Goal: Task Accomplishment & Management: Manage account settings

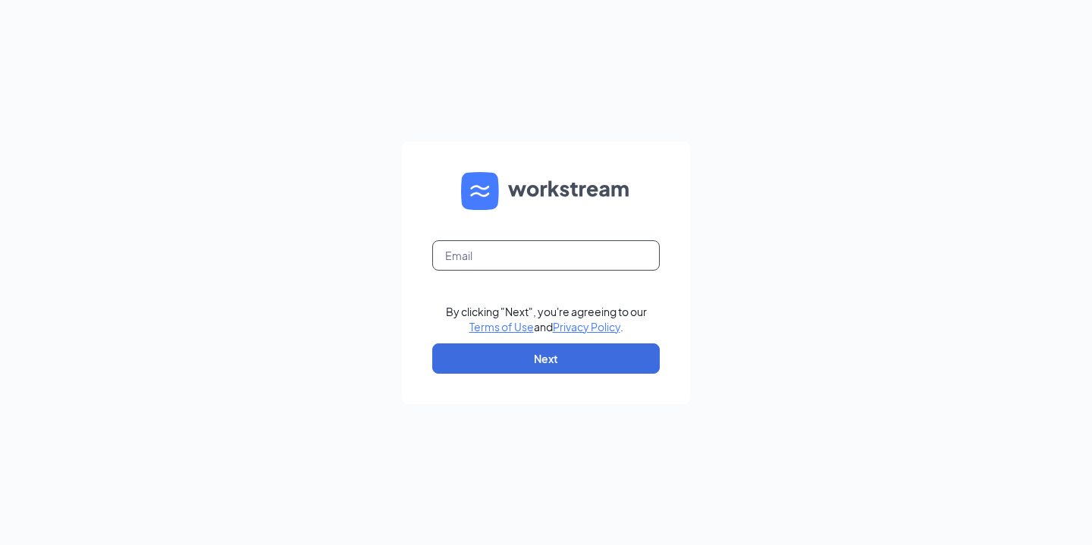
click at [563, 267] on input "text" at bounding box center [545, 255] width 227 height 30
type input "[EMAIL_ADDRESS][DOMAIN_NAME]"
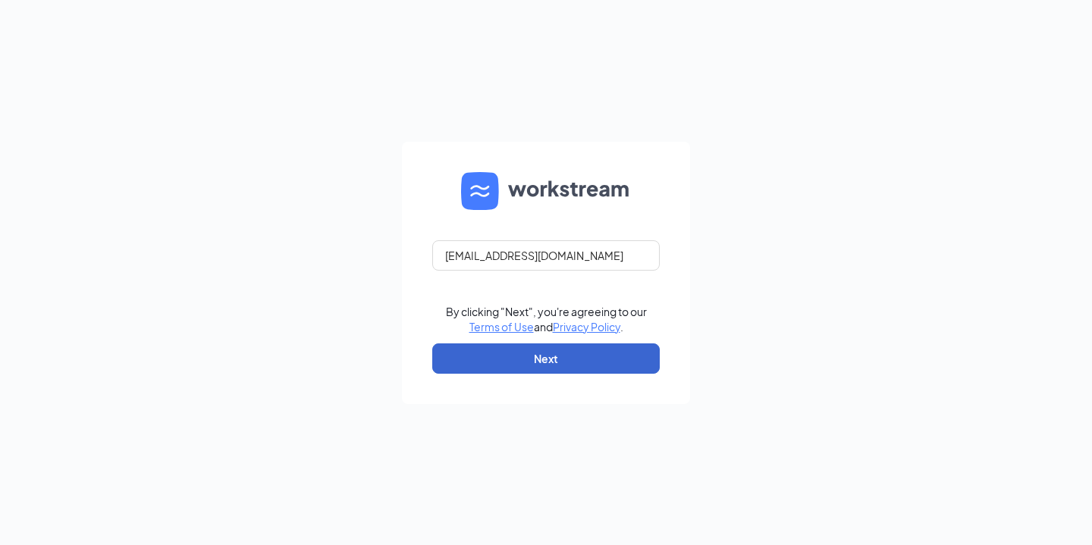
click at [544, 359] on button "Next" at bounding box center [545, 358] width 227 height 30
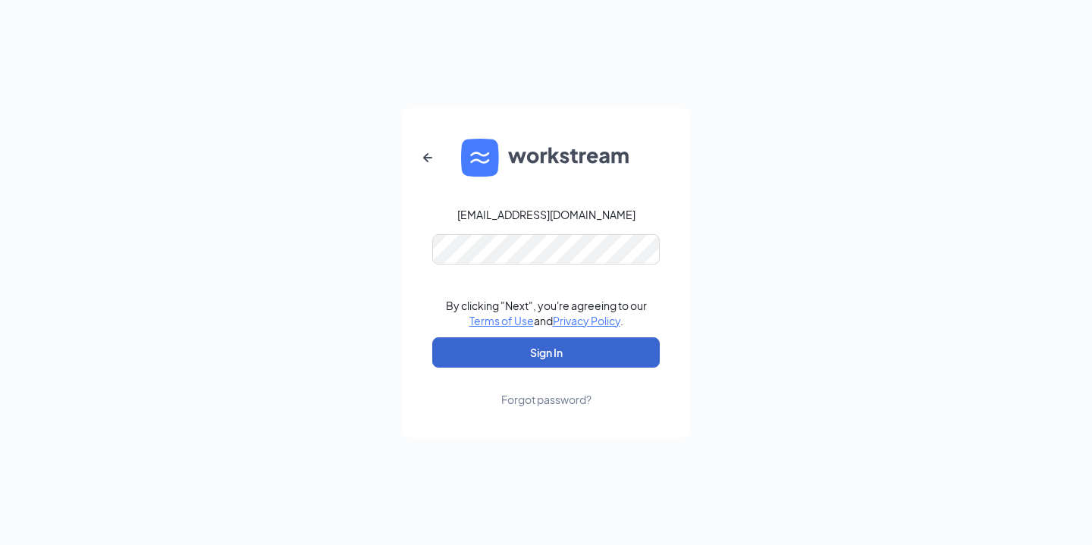
click at [524, 354] on button "Sign In" at bounding box center [545, 352] width 227 height 30
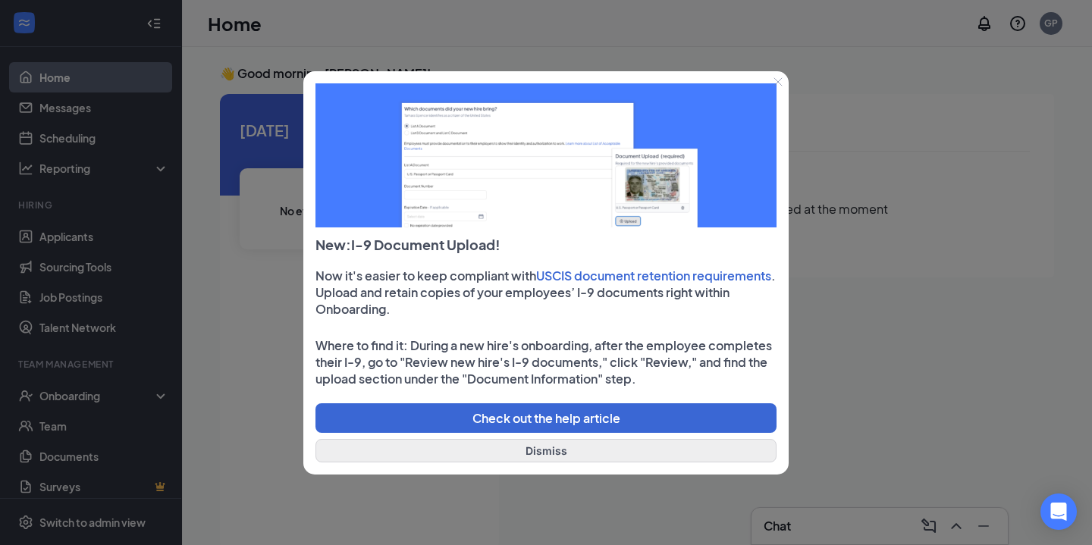
click at [613, 456] on button "Dismiss" at bounding box center [545, 450] width 461 height 23
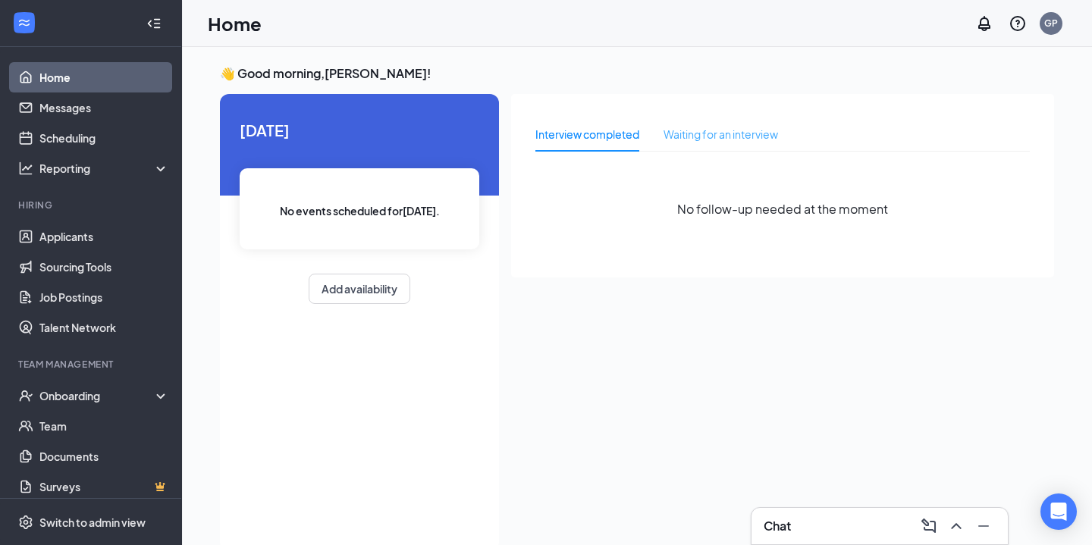
click at [721, 145] on div "Waiting for an interview" at bounding box center [720, 134] width 114 height 35
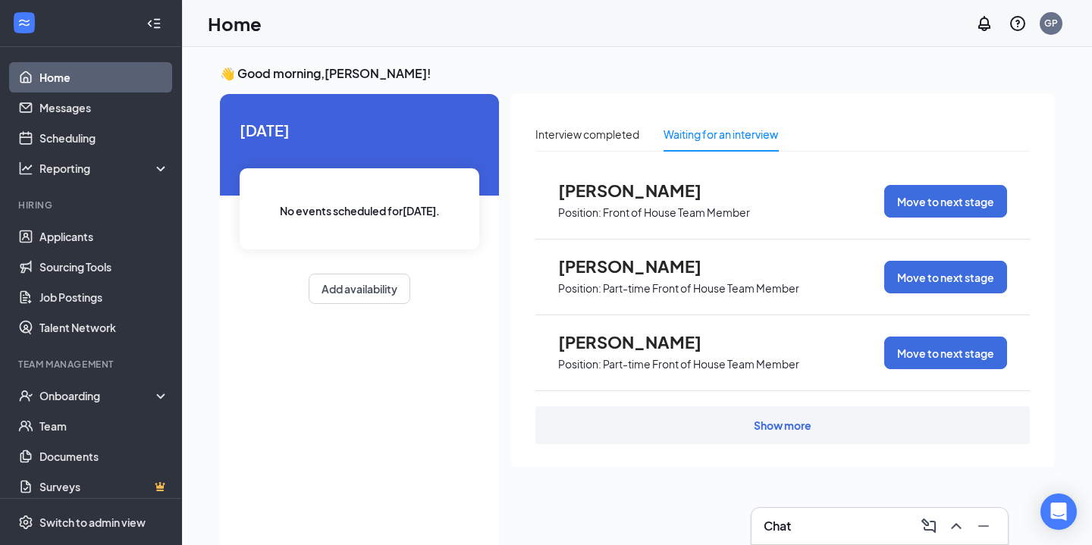
click at [785, 435] on div "Show more" at bounding box center [782, 425] width 494 height 38
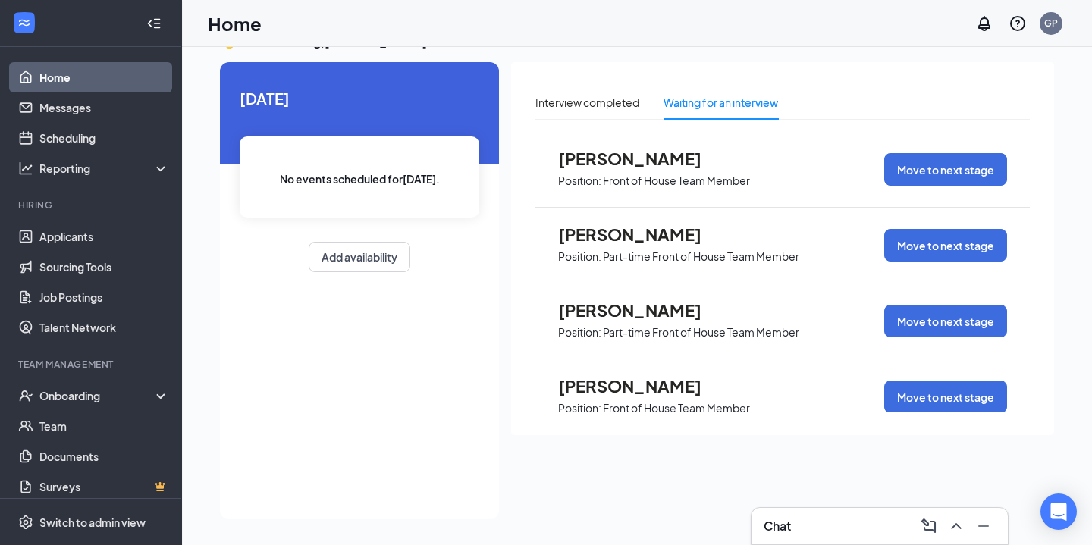
scroll to position [32, 0]
click at [705, 171] on span "Position: Front of House Team Member" at bounding box center [654, 179] width 192 height 23
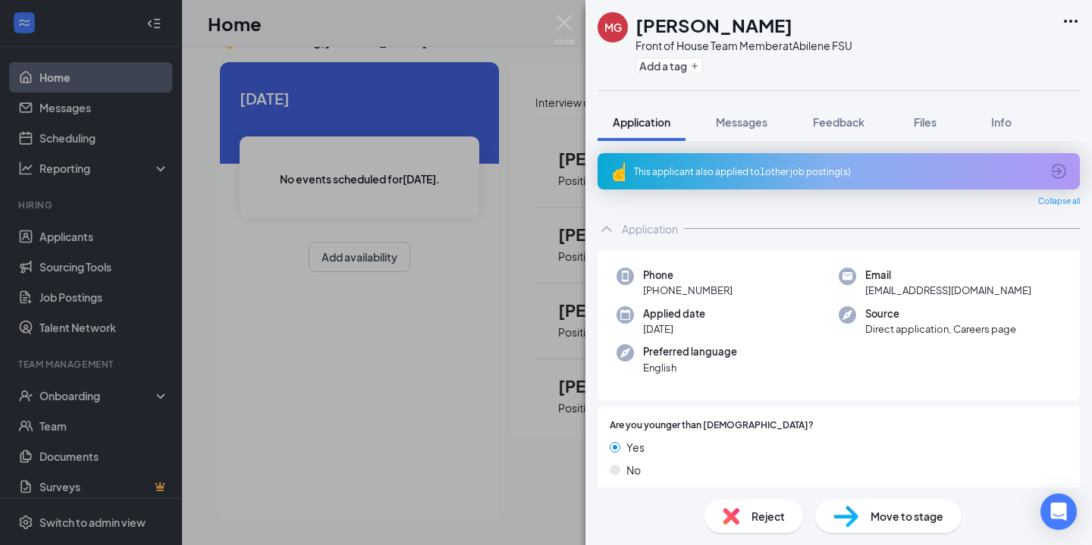
click at [625, 165] on div "This applicant also applied to 1 other job posting(s)" at bounding box center [838, 171] width 482 height 36
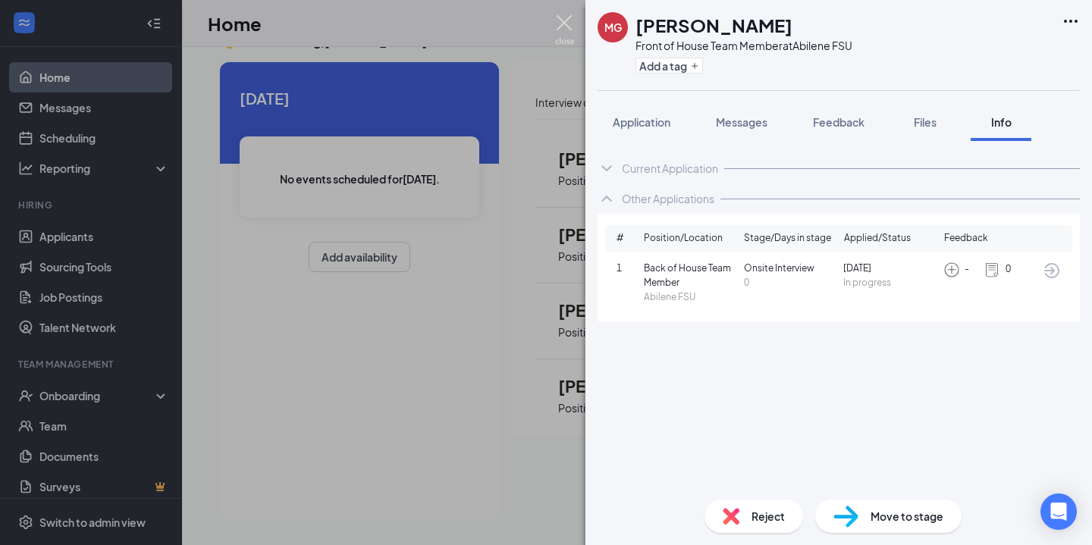
click at [559, 20] on img at bounding box center [564, 30] width 19 height 30
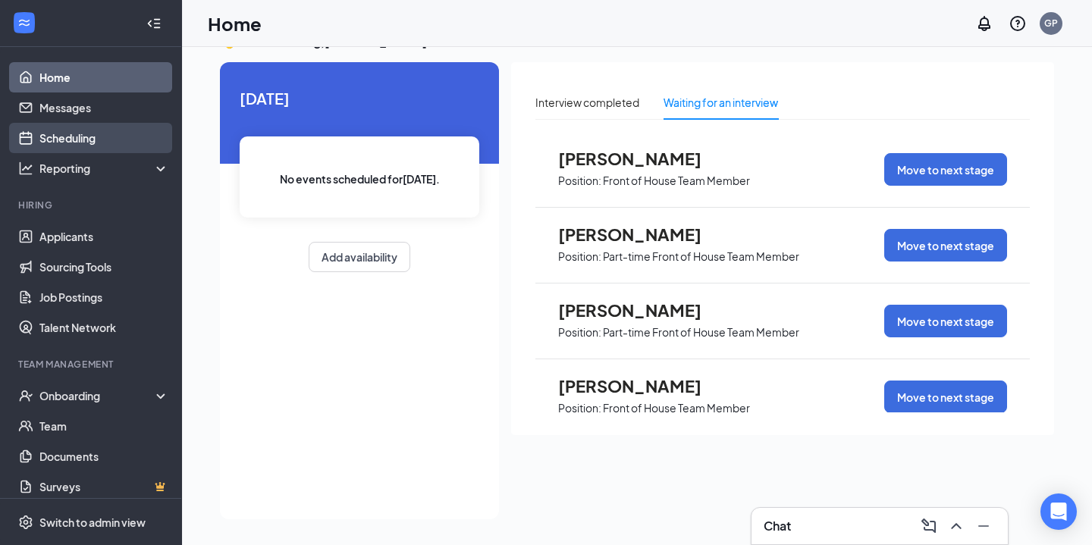
click at [112, 135] on link "Scheduling" at bounding box center [104, 138] width 130 height 30
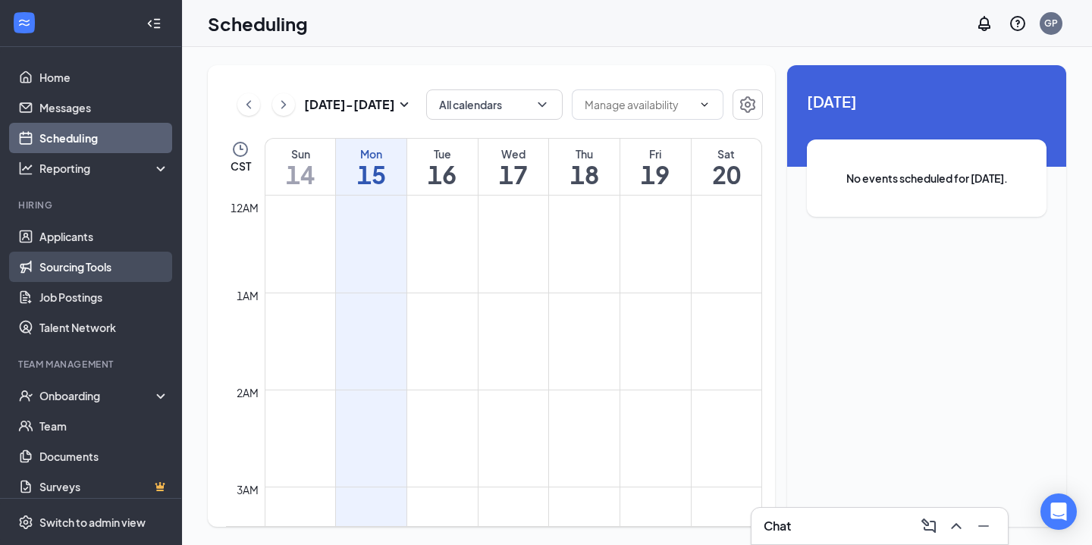
scroll to position [745, 0]
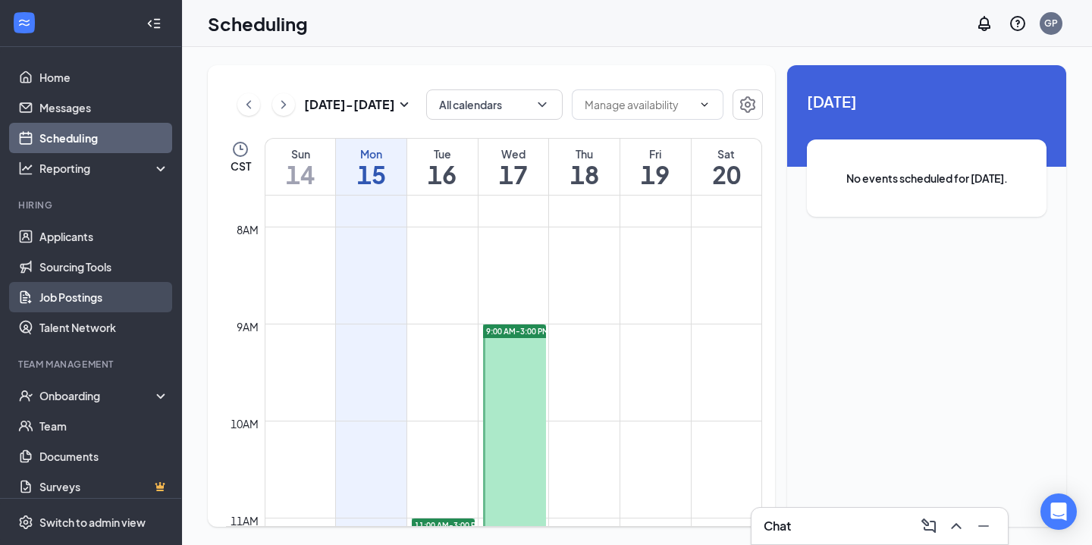
click at [119, 295] on link "Job Postings" at bounding box center [104, 297] width 130 height 30
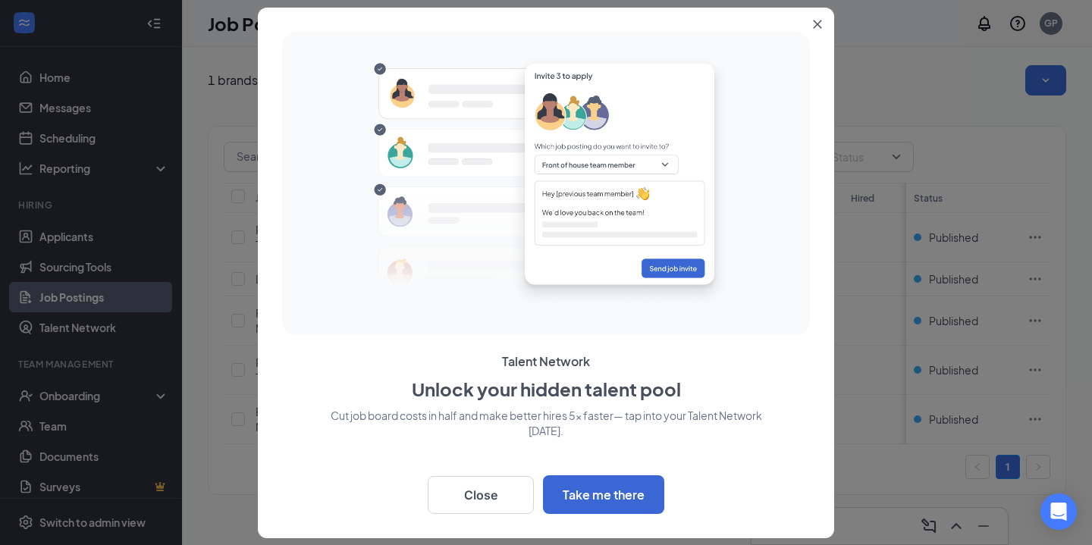
click at [815, 31] on button "Close" at bounding box center [820, 21] width 27 height 27
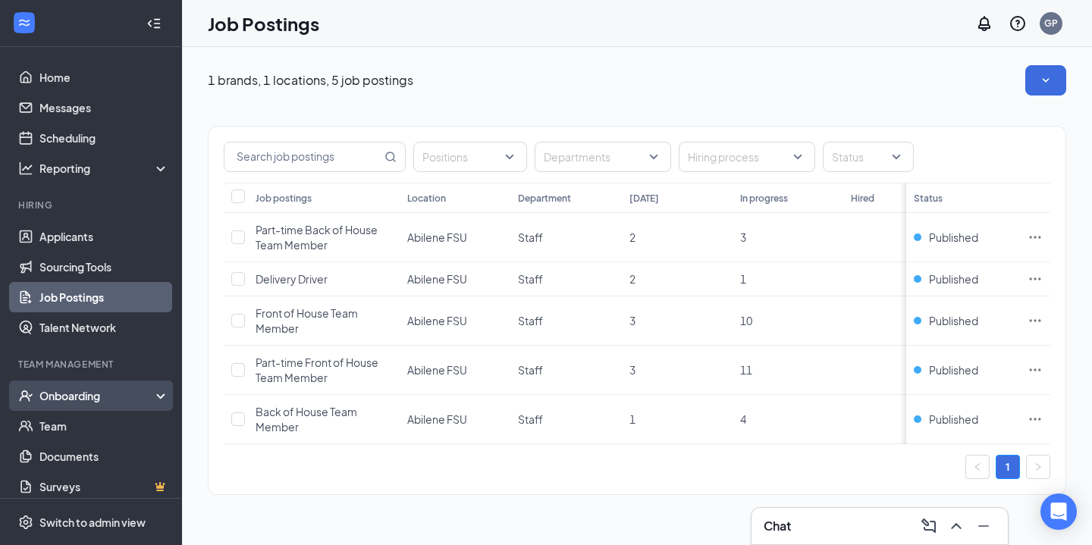
click at [86, 396] on div "Onboarding" at bounding box center [97, 395] width 117 height 15
click at [96, 437] on link "Overview" at bounding box center [104, 426] width 130 height 30
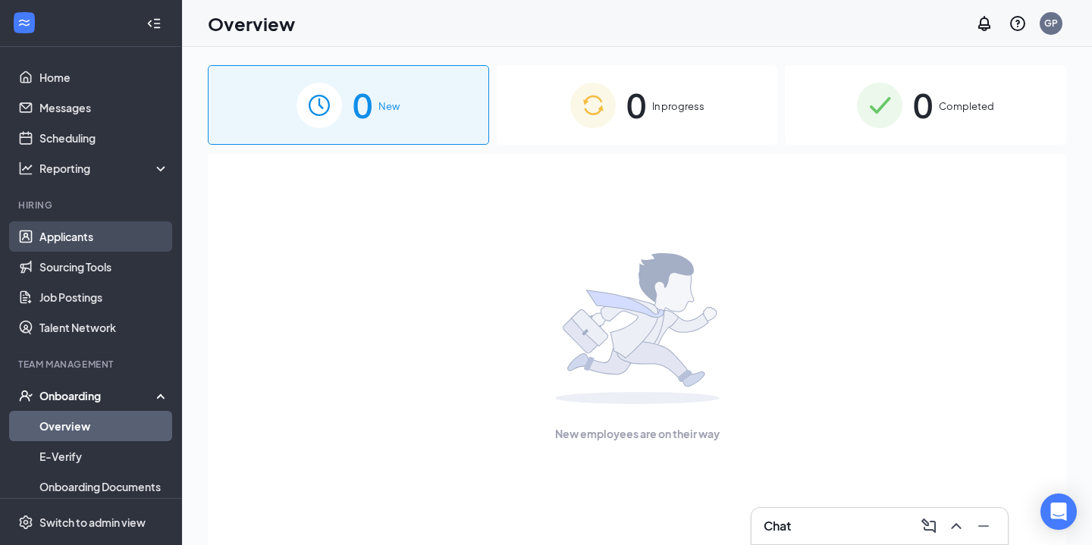
click at [106, 230] on link "Applicants" at bounding box center [104, 236] width 130 height 30
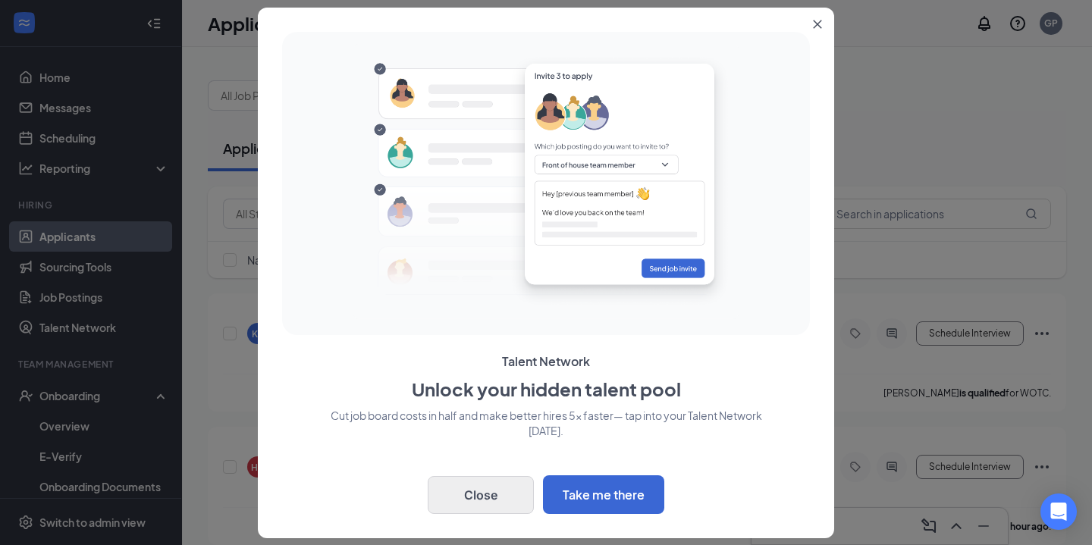
click at [516, 486] on button "Close" at bounding box center [481, 495] width 106 height 38
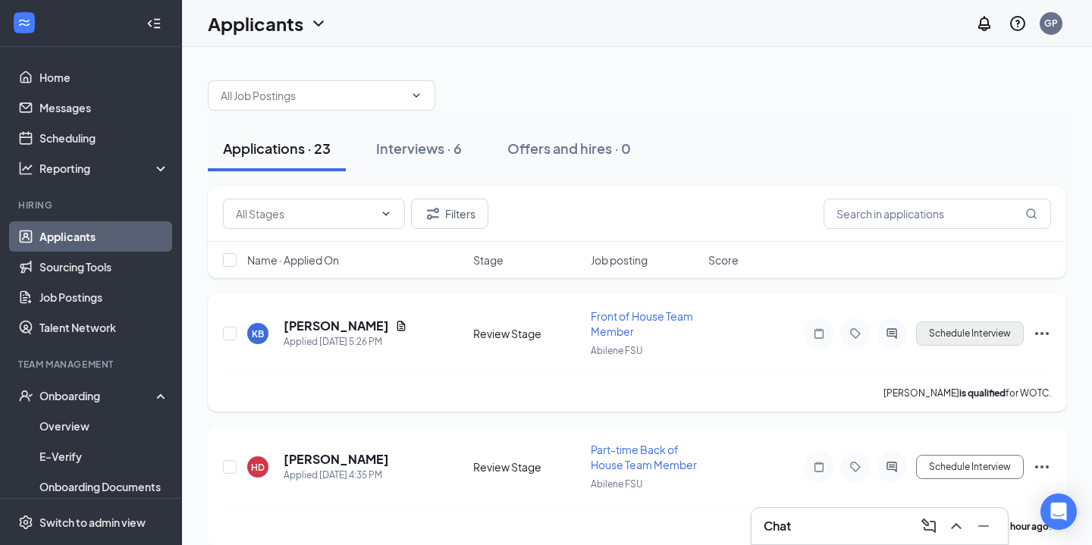
click at [958, 338] on button "Schedule Interview" at bounding box center [970, 333] width 108 height 24
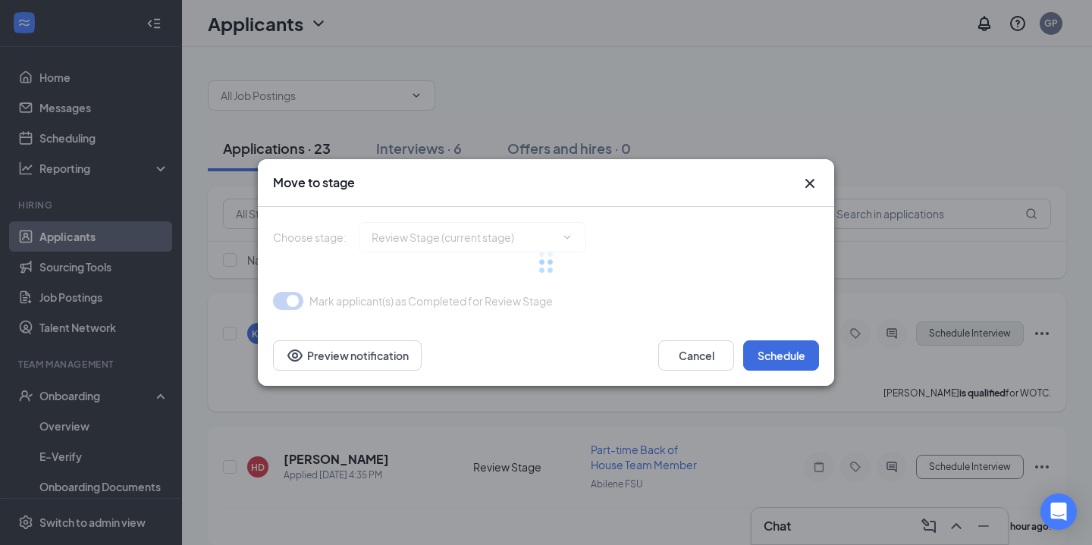
type input "Onsite Interview (next stage)"
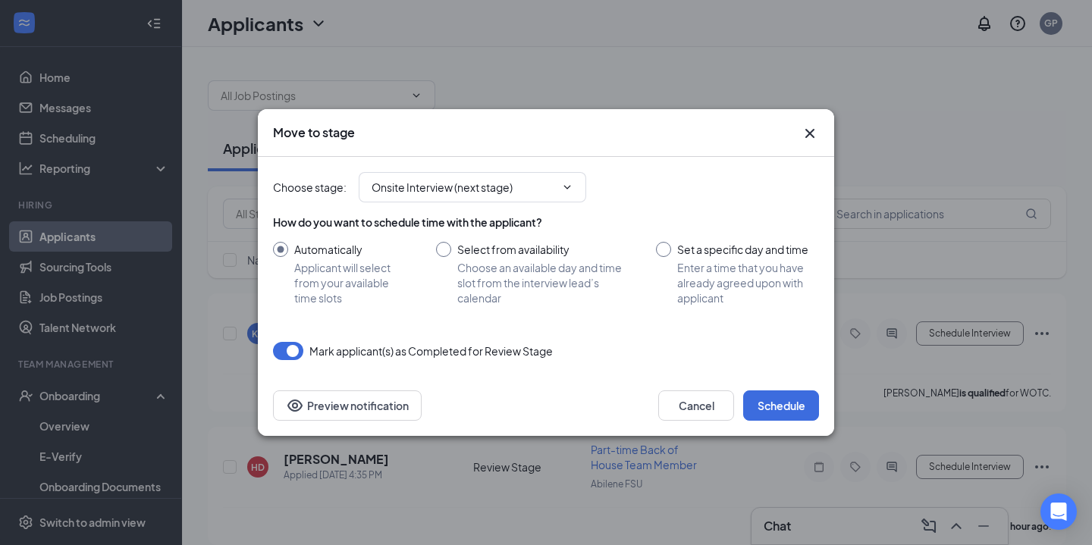
click at [809, 133] on icon "Cross" at bounding box center [809, 133] width 9 height 9
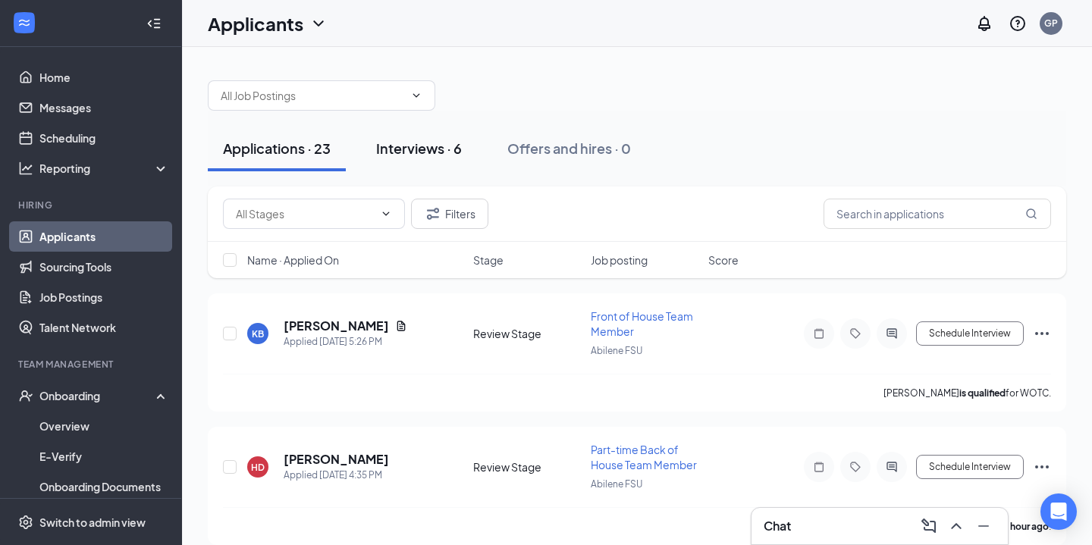
click at [427, 150] on div "Interviews · 6" at bounding box center [419, 148] width 86 height 19
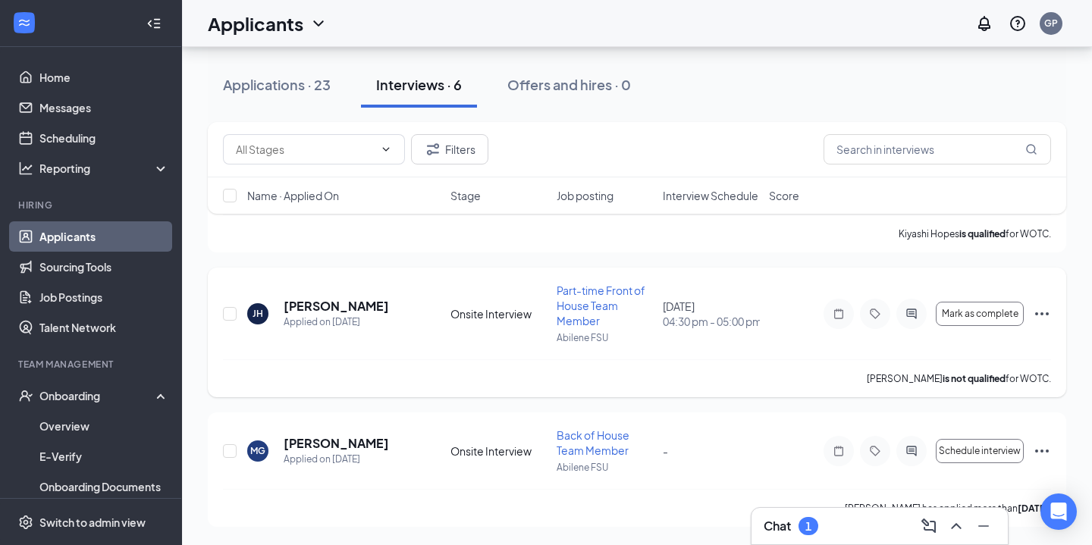
scroll to position [575, 0]
click at [346, 262] on div "VW Veronica Weathersbee Applied Today 10:06 AM Onsite Interview Part-time Back …" at bounding box center [637, 123] width 858 height 808
click at [308, 97] on button "Applications · 23" at bounding box center [277, 84] width 138 height 45
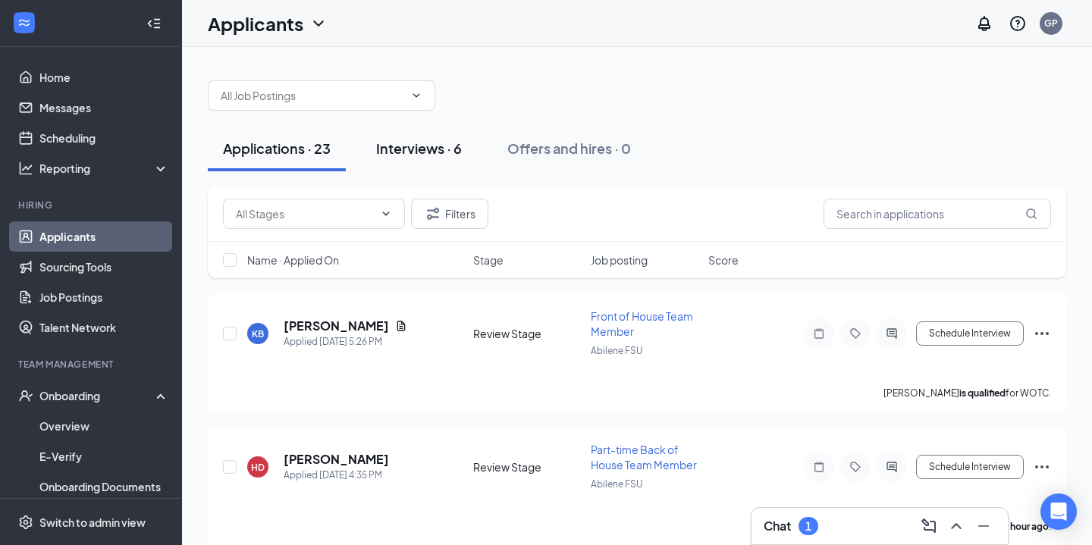
click at [425, 145] on div "Interviews · 6" at bounding box center [419, 148] width 86 height 19
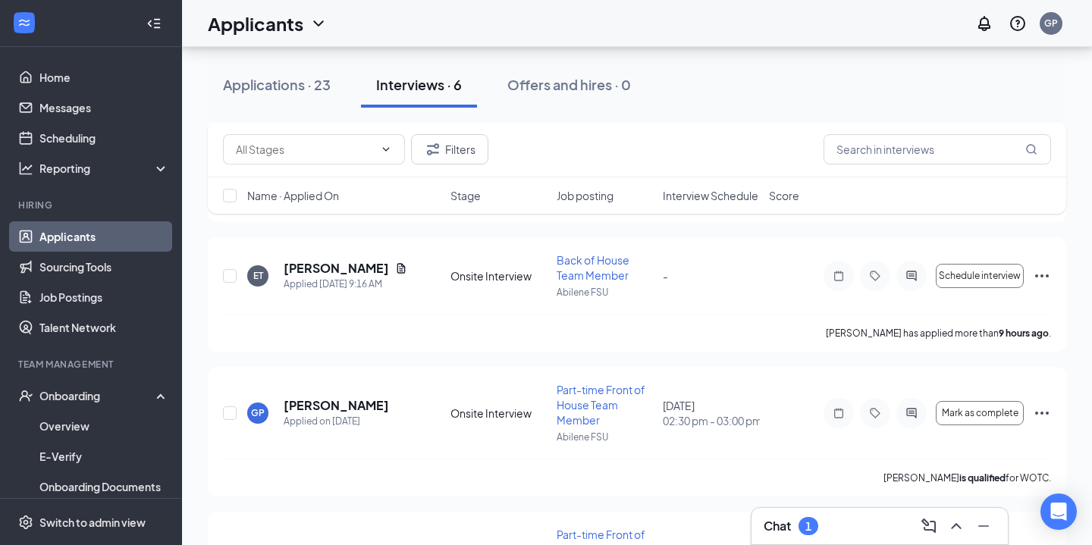
scroll to position [218, 0]
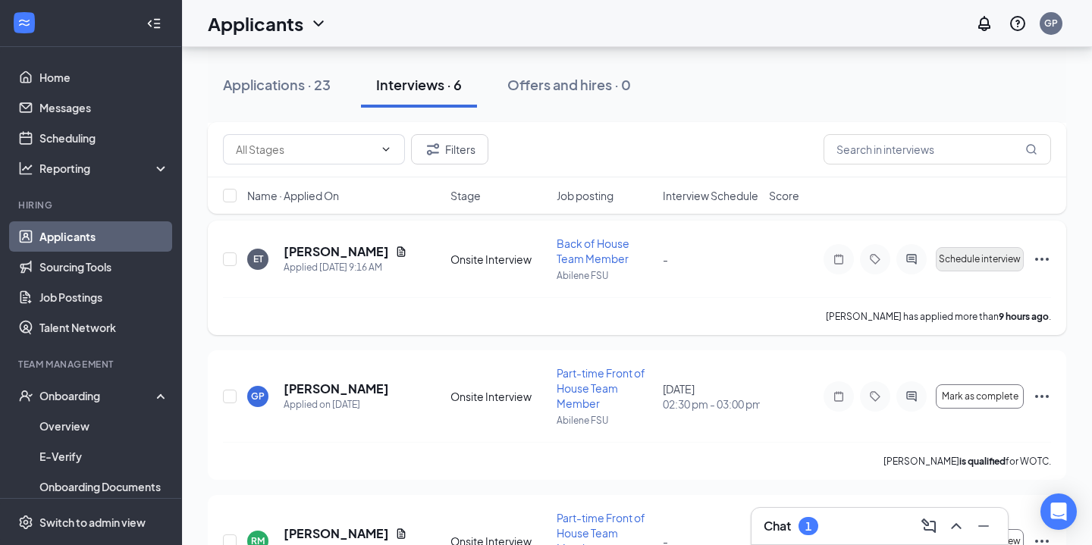
click at [952, 256] on span "Schedule interview" at bounding box center [979, 259] width 82 height 11
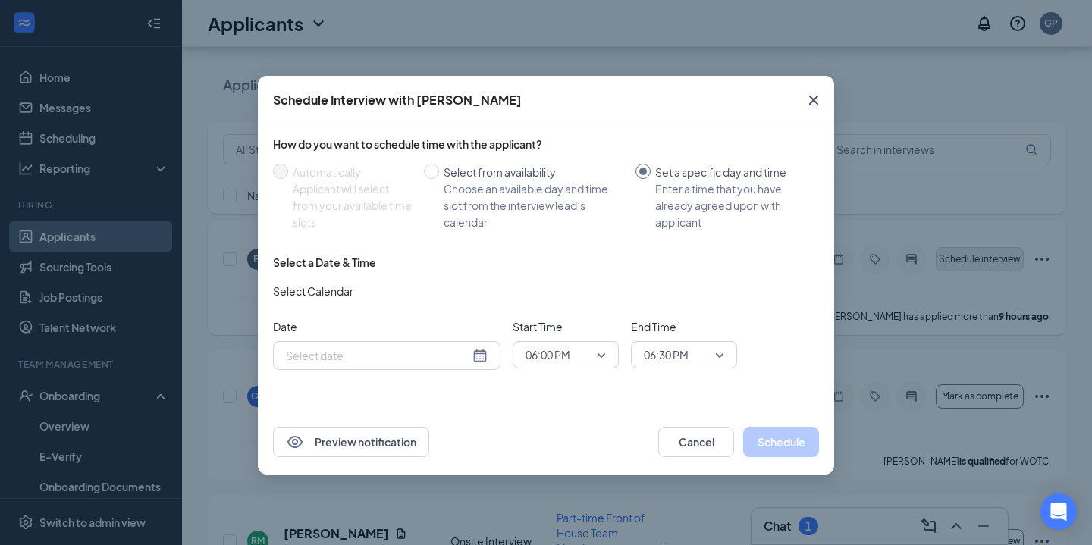
type input "Sep 15, 2025"
click at [482, 354] on div "Sep 15, 2025" at bounding box center [387, 355] width 202 height 17
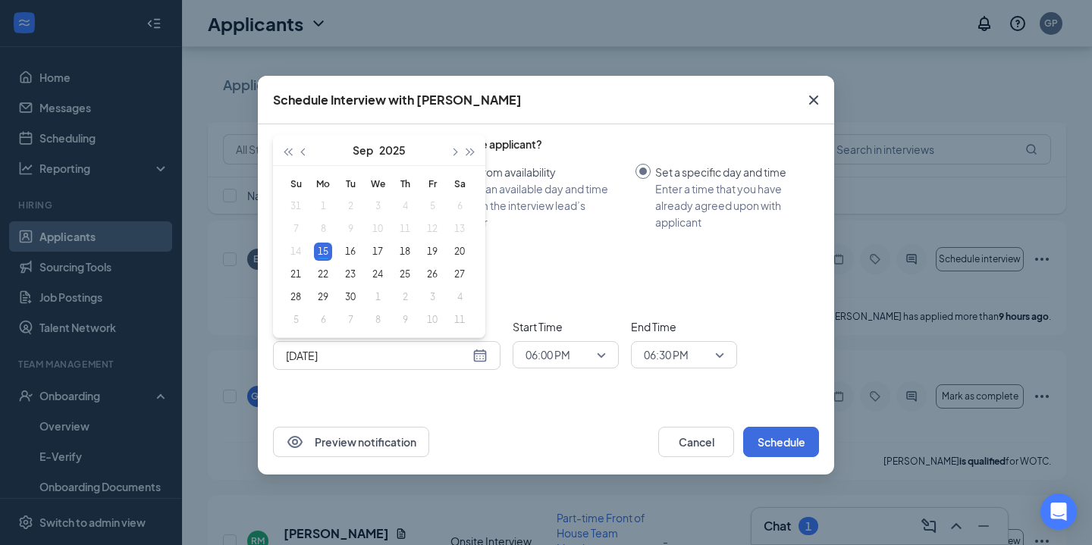
click at [565, 205] on div "Choose an available day and time slot from the interview lead’s calendar" at bounding box center [533, 205] width 180 height 50
click at [439, 179] on input "Select from availability Choose an available day and time slot from the intervi…" at bounding box center [431, 171] width 15 height 15
radio input "true"
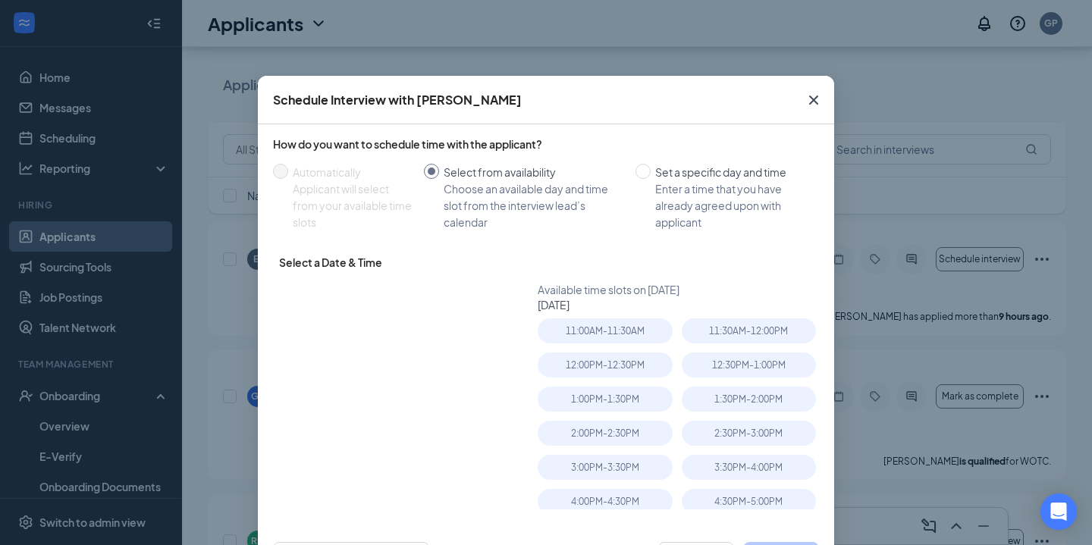
radio input "false"
type input "Sep 16, 2025"
click at [816, 96] on icon "Cross" at bounding box center [813, 100] width 9 height 9
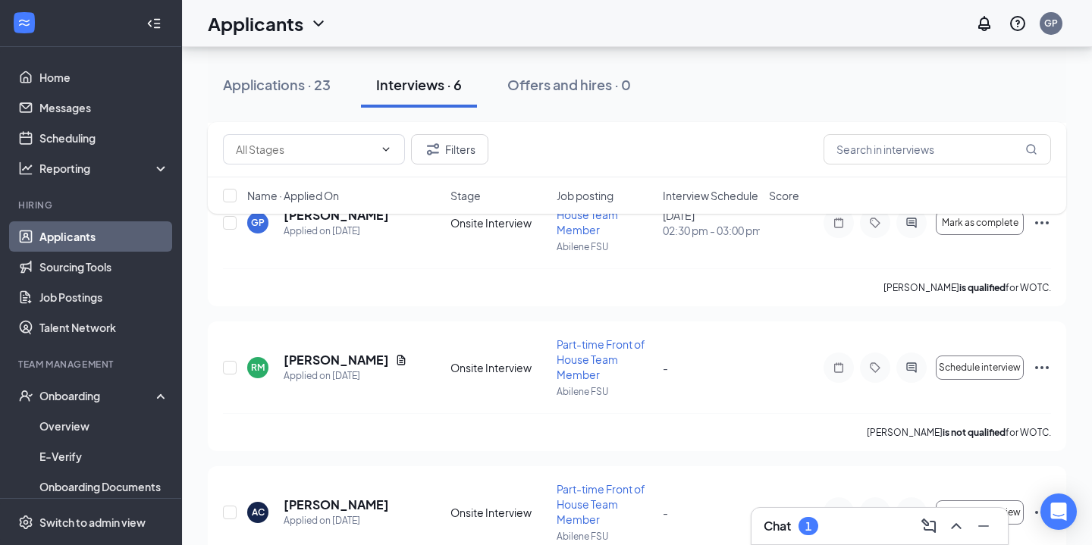
scroll to position [390, 0]
click at [1064, 24] on div "GP" at bounding box center [1050, 23] width 30 height 30
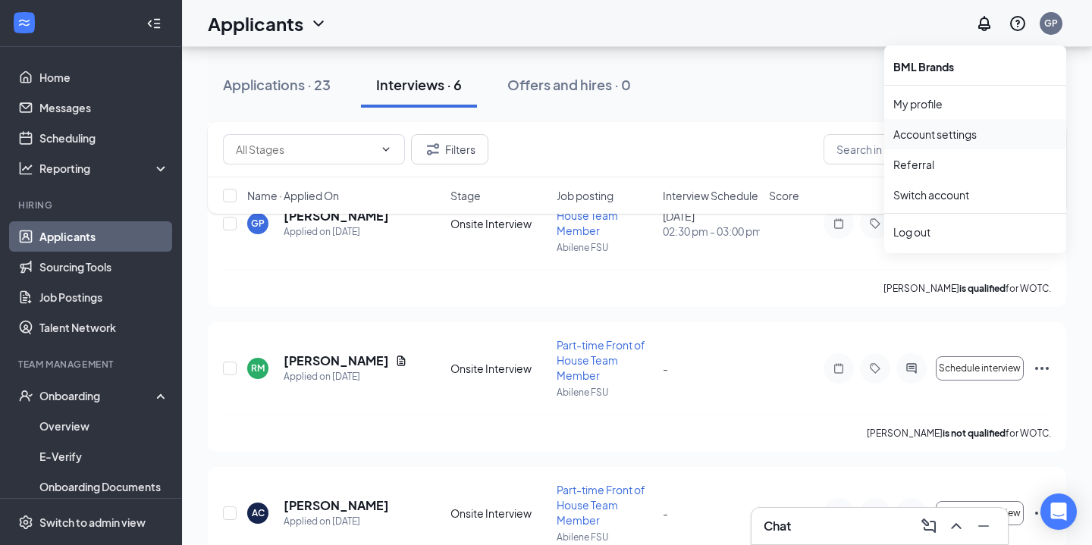
click at [959, 139] on link "Account settings" at bounding box center [975, 134] width 164 height 15
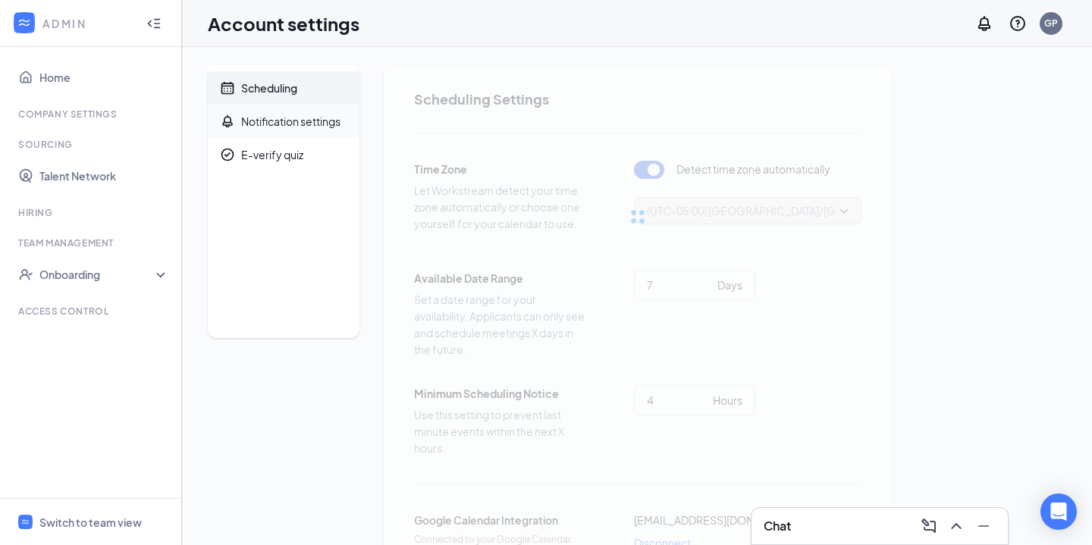
click at [267, 114] on div "Notification settings" at bounding box center [290, 121] width 99 height 15
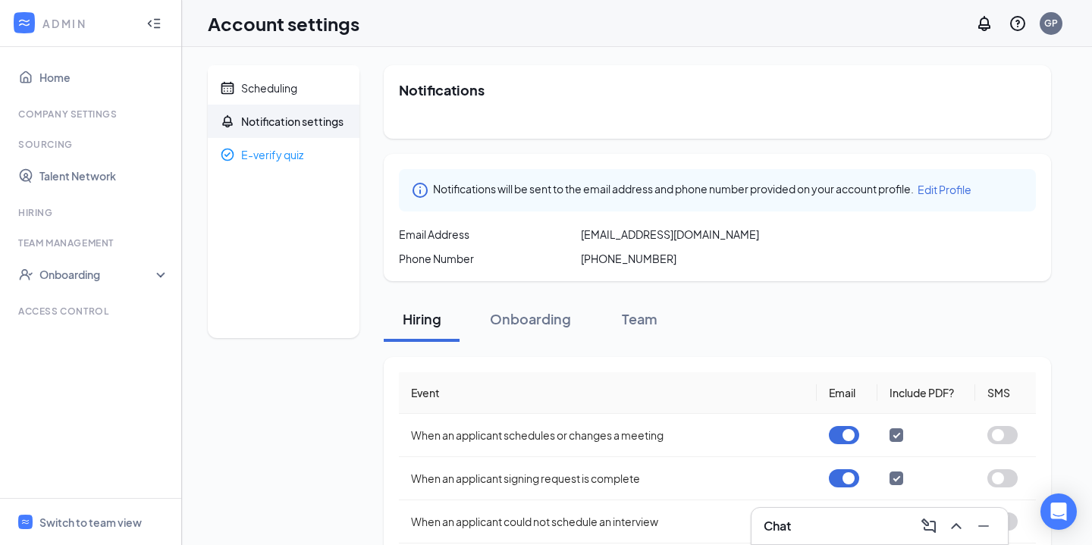
click at [930, 321] on div "Hiring Onboarding Team" at bounding box center [717, 318] width 667 height 45
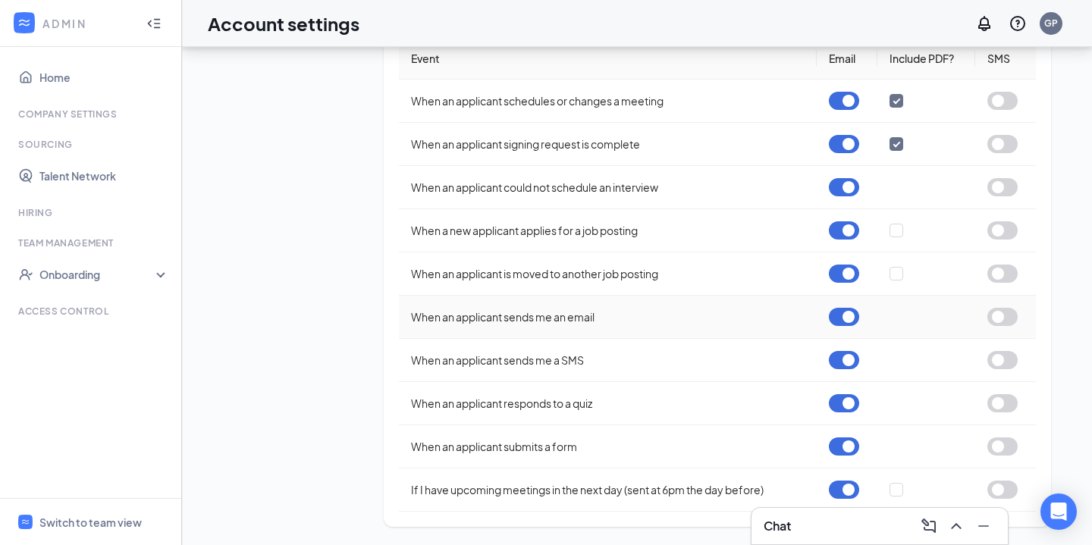
scroll to position [334, 0]
click at [844, 233] on button "button" at bounding box center [844, 230] width 30 height 18
click at [841, 284] on td at bounding box center [846, 273] width 61 height 43
click at [845, 448] on button "button" at bounding box center [844, 446] width 30 height 18
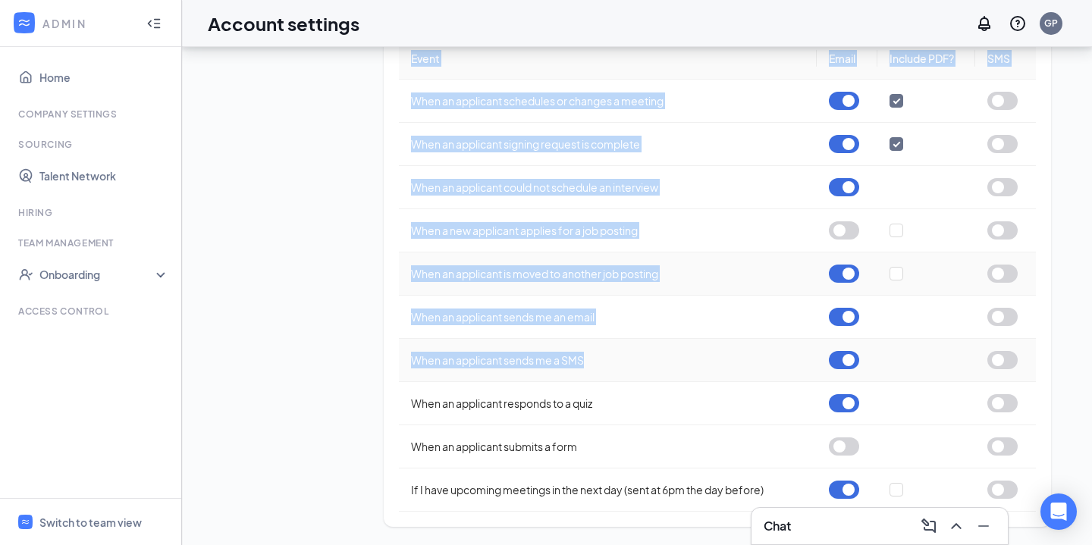
drag, startPoint x: 852, startPoint y: 521, endPoint x: 879, endPoint y: 376, distance: 147.2
click at [879, 376] on div "Chat Scheduling Notification settings E-verify quiz Notifications Notifications…" at bounding box center [637, 129] width 910 height 832
click at [857, 521] on div "Chat" at bounding box center [879, 526] width 232 height 24
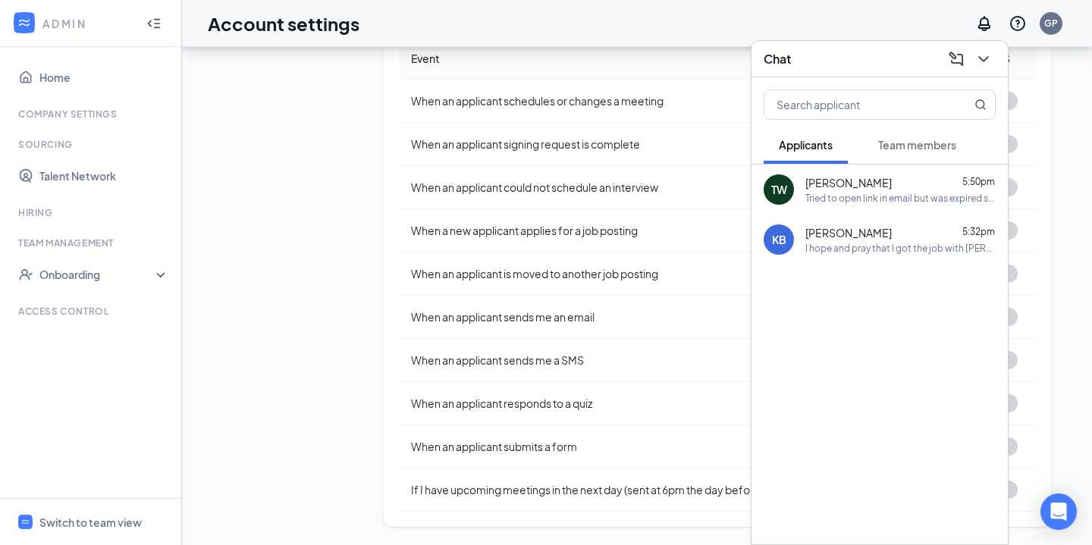
click at [924, 209] on div "TW Tribby Warmack 5:50pm Tried to open link in email but was expired sent messa…" at bounding box center [879, 189] width 256 height 50
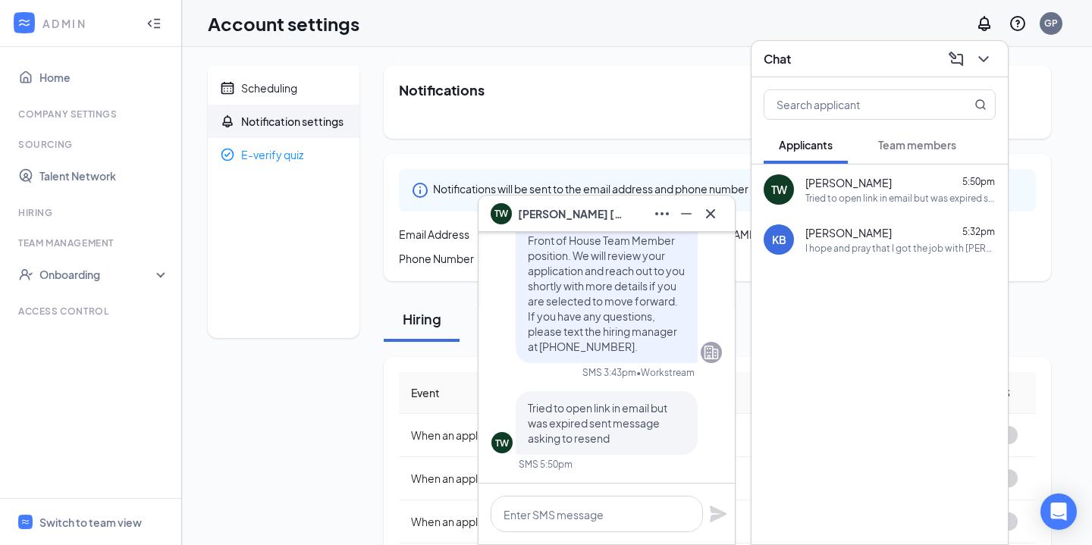
scroll to position [0, 0]
click at [723, 448] on div "TW Tribby Warmack Applicant Part-time Front of House Team Member • Abilene FSU …" at bounding box center [606, 210] width 256 height 543
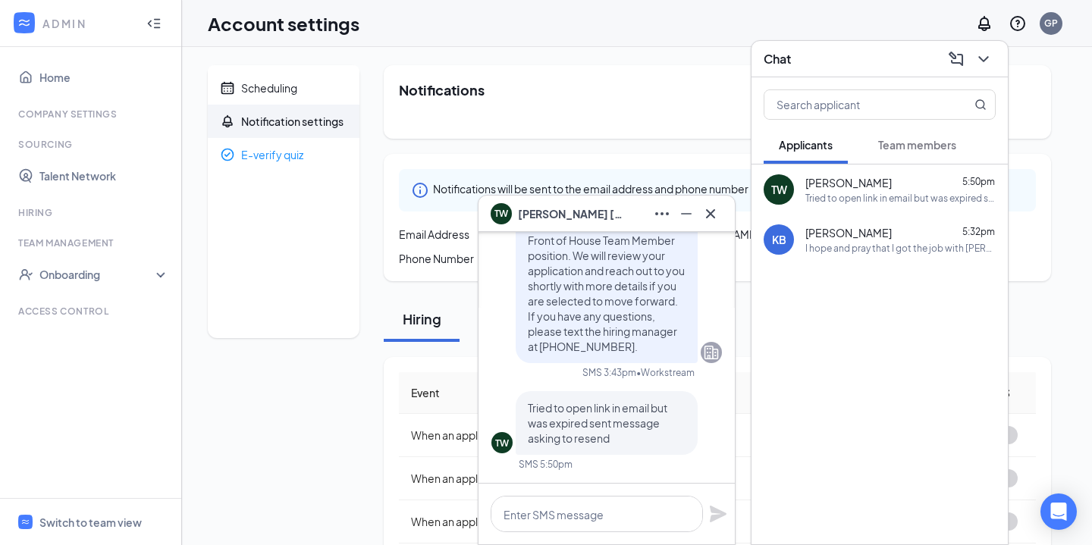
click at [723, 448] on div "TW Tribby Warmack Applicant Part-time Front of House Team Member • Abilene FSU …" at bounding box center [606, 210] width 256 height 543
click at [707, 218] on icon "Cross" at bounding box center [710, 214] width 18 height 18
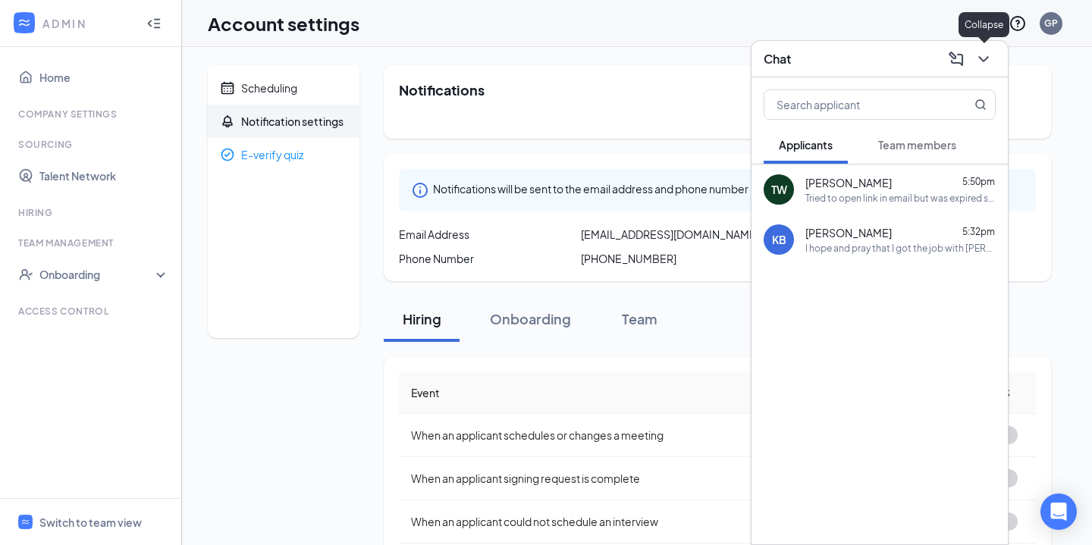
click at [982, 58] on icon "ChevronDown" at bounding box center [983, 59] width 18 height 18
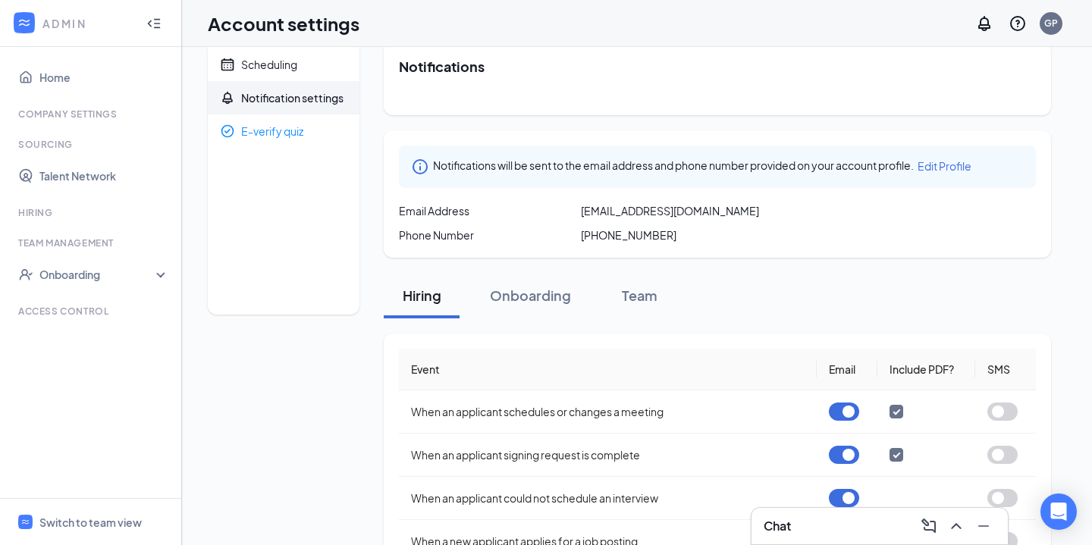
scroll to position [30, 0]
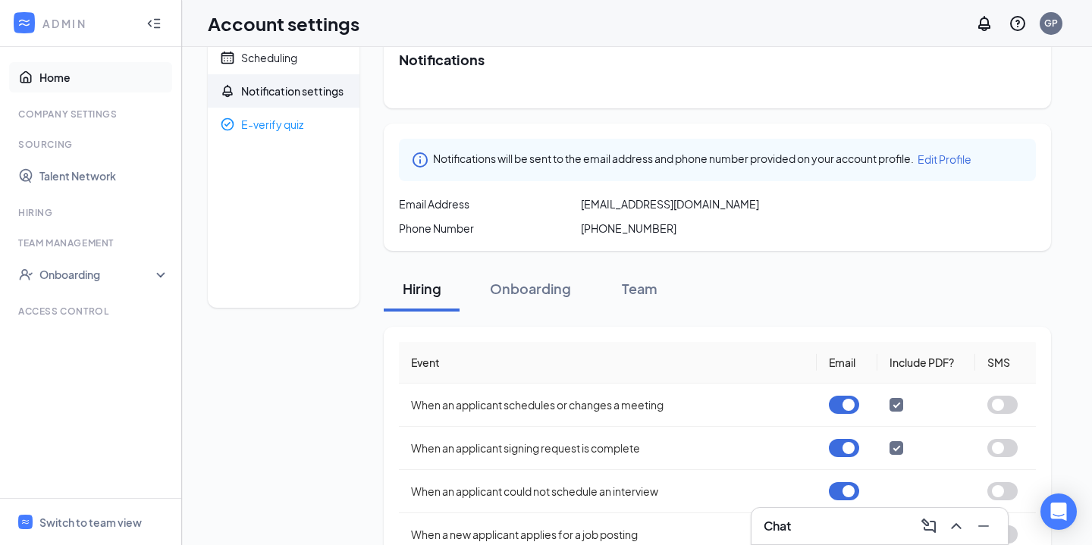
click at [115, 81] on link "Home" at bounding box center [104, 77] width 130 height 30
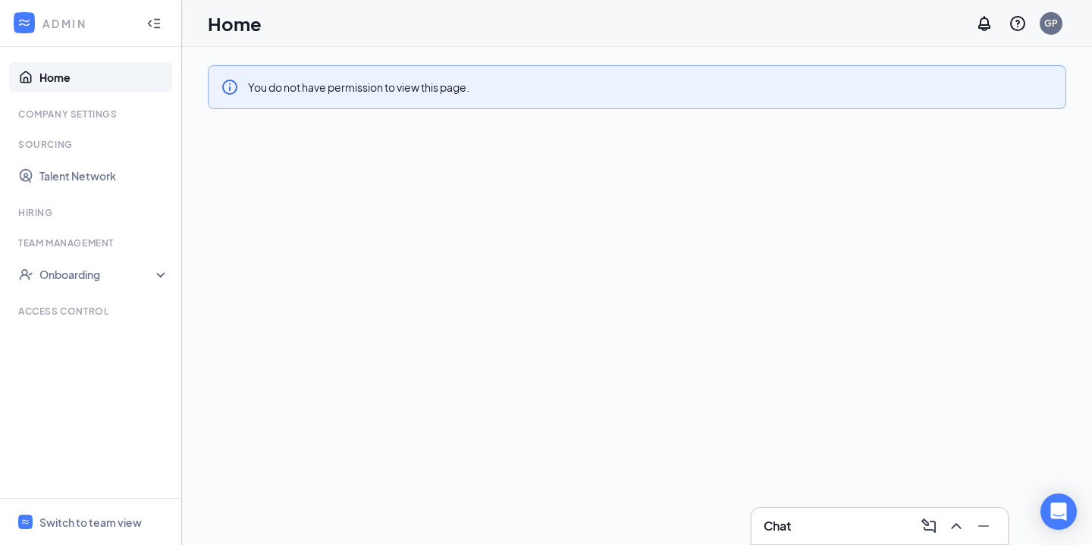
click at [115, 81] on link "Home" at bounding box center [104, 77] width 130 height 30
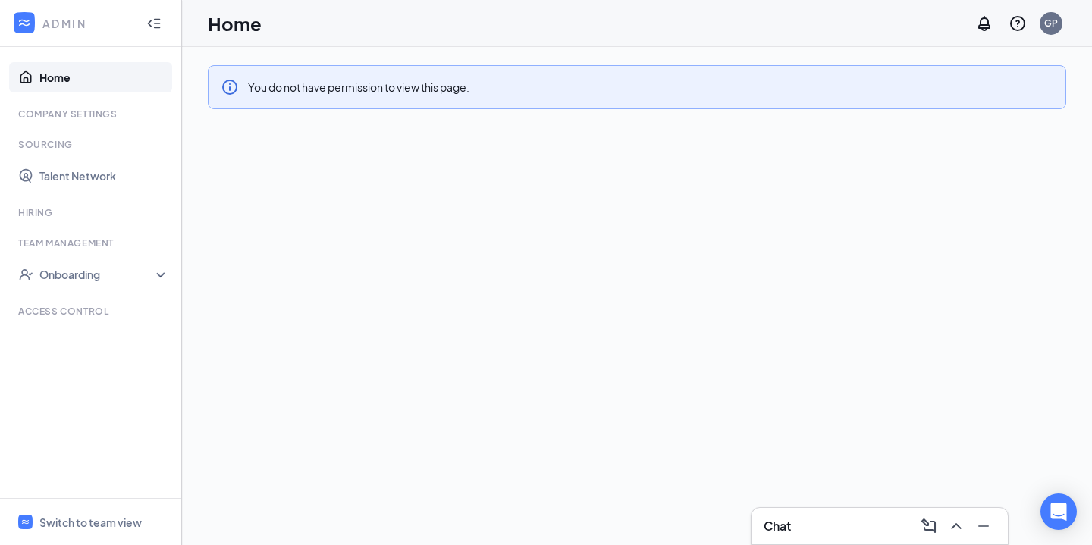
click at [115, 81] on link "Home" at bounding box center [104, 77] width 130 height 30
click at [86, 516] on div "Switch to team view" at bounding box center [90, 522] width 102 height 15
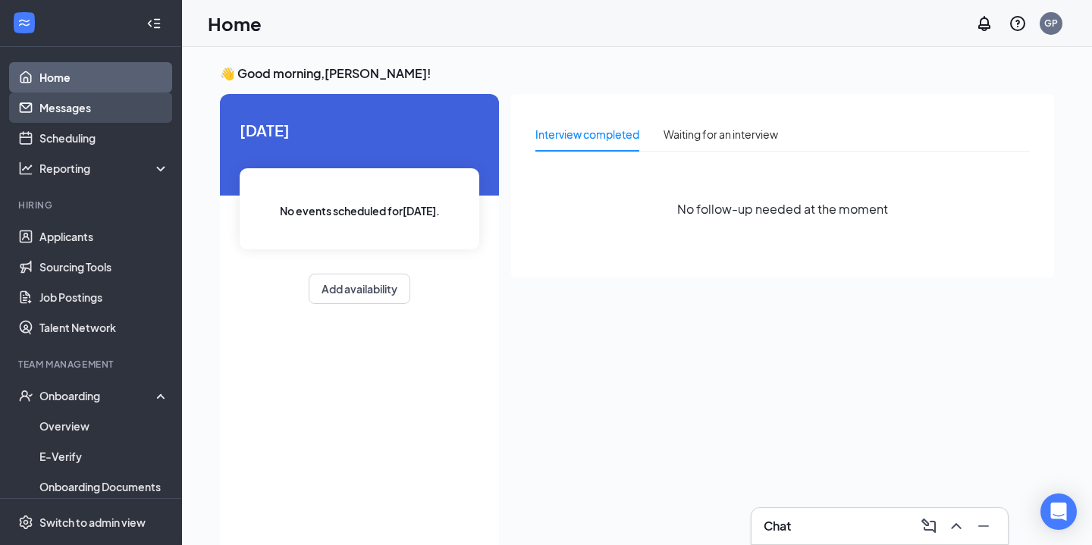
click at [67, 111] on link "Messages" at bounding box center [104, 107] width 130 height 30
